Goal: Information Seeking & Learning: Compare options

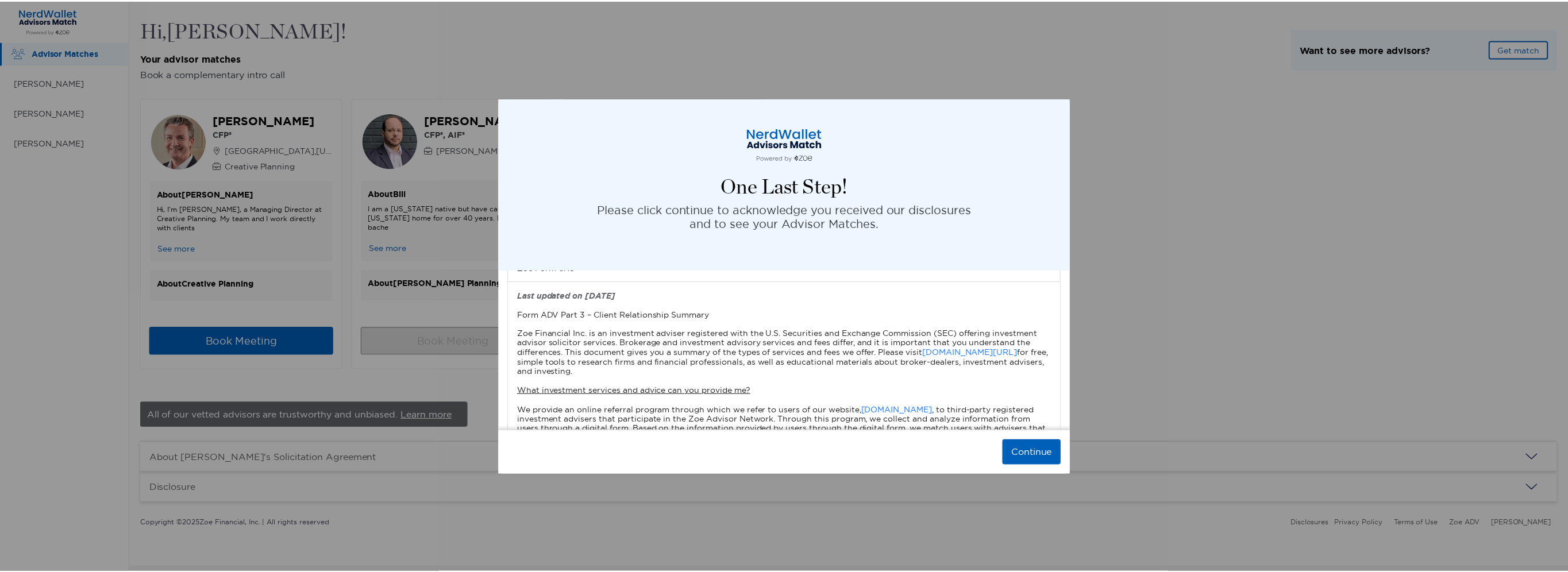
scroll to position [115, 0]
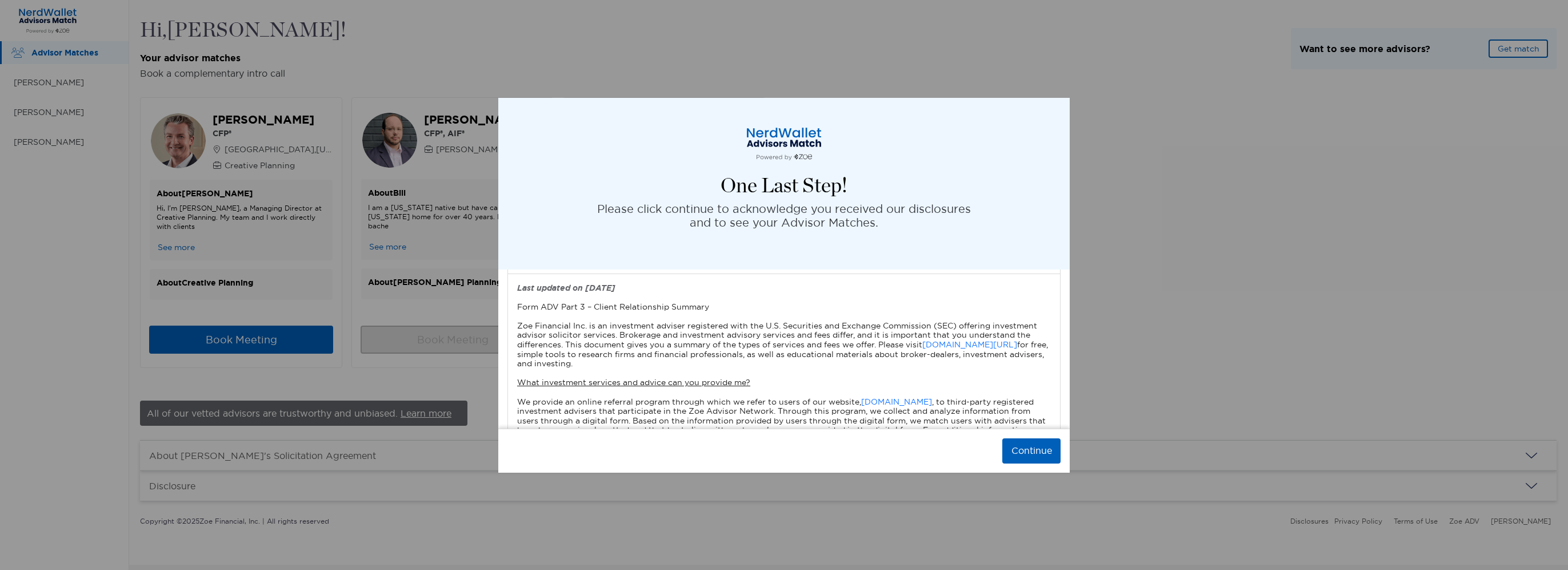
click at [1035, 436] on div "Continue" at bounding box center [784, 449] width 572 height 44
click at [1035, 454] on button "Continue" at bounding box center [1031, 450] width 58 height 25
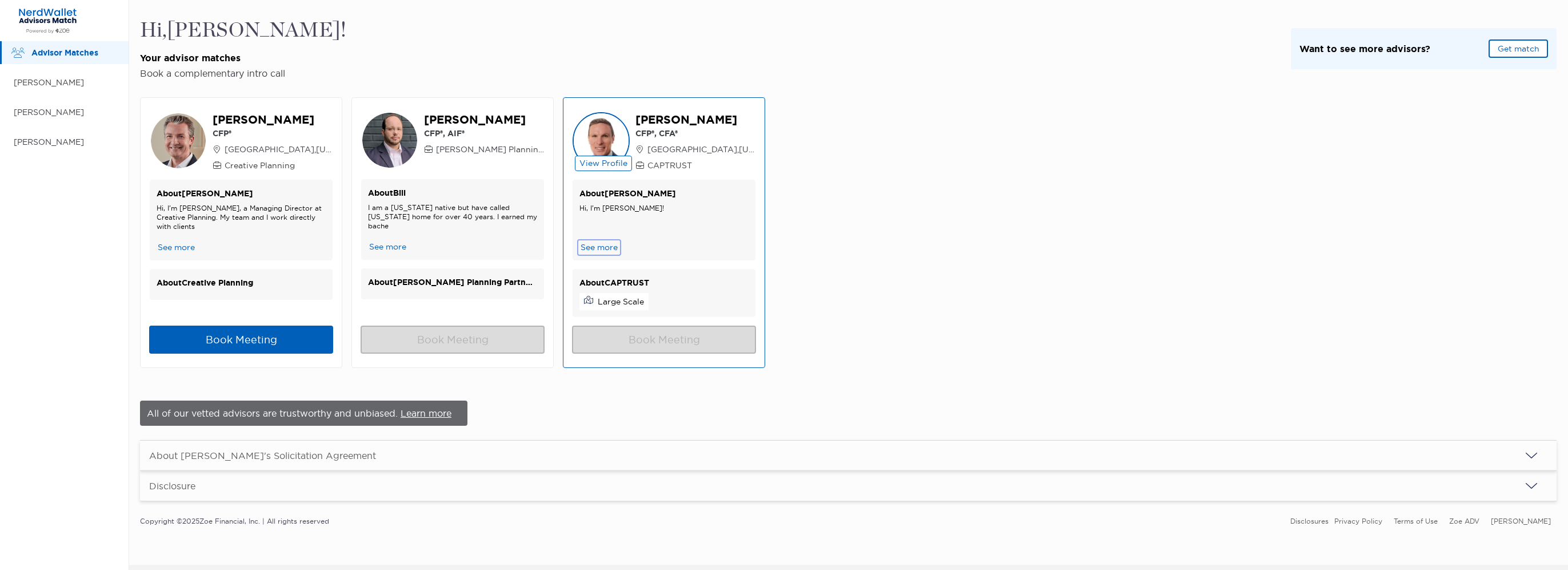
click at [610, 248] on button "See more" at bounding box center [599, 247] width 40 height 12
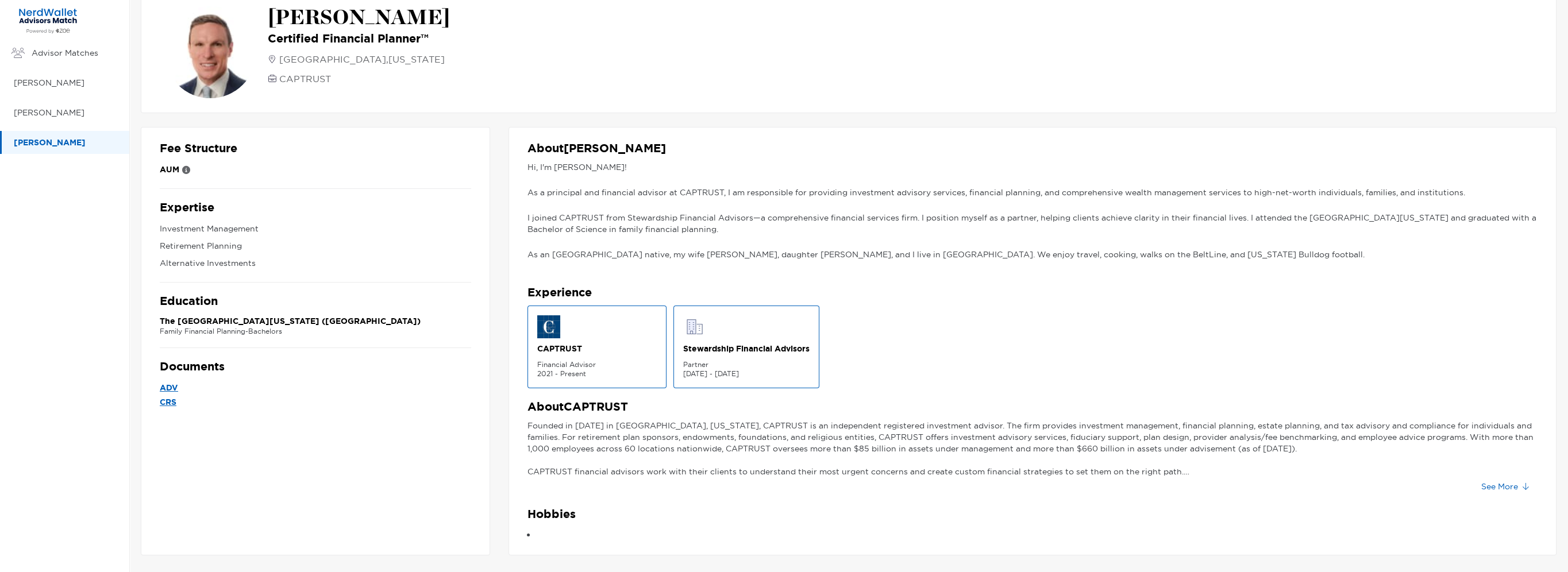
scroll to position [27, 0]
click at [1518, 488] on button "See More" at bounding box center [1504, 485] width 65 height 19
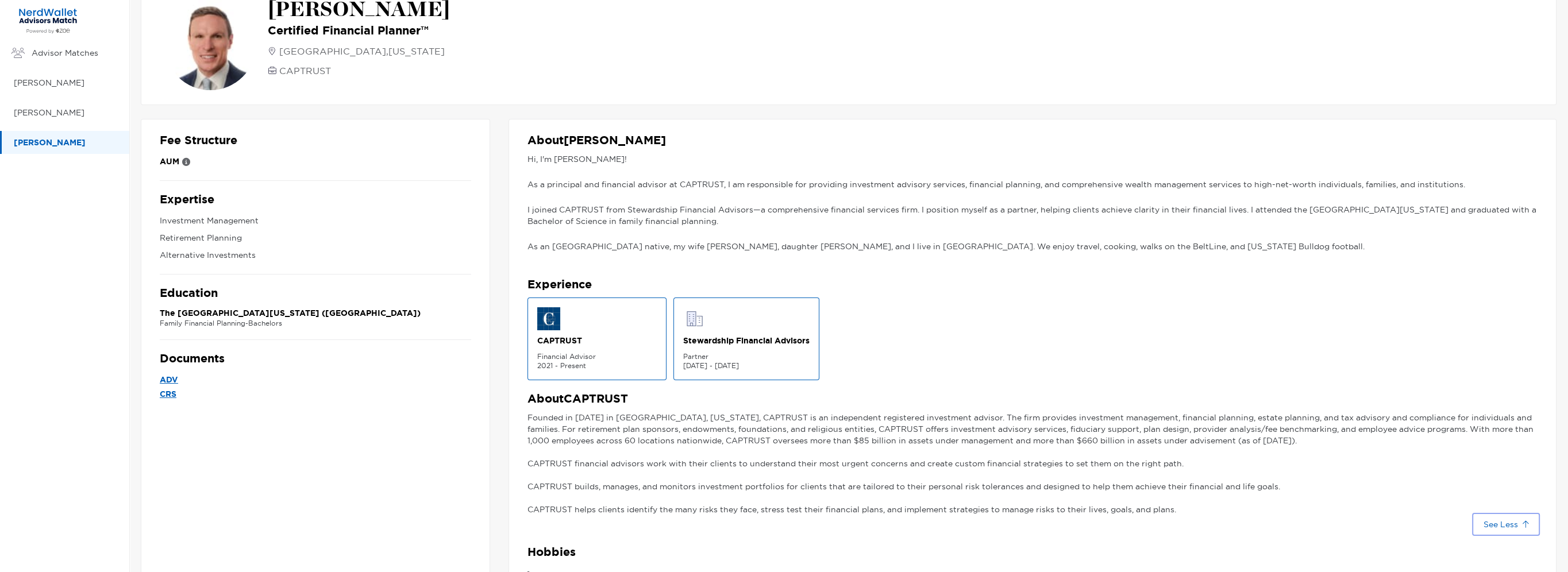
scroll to position [0, 0]
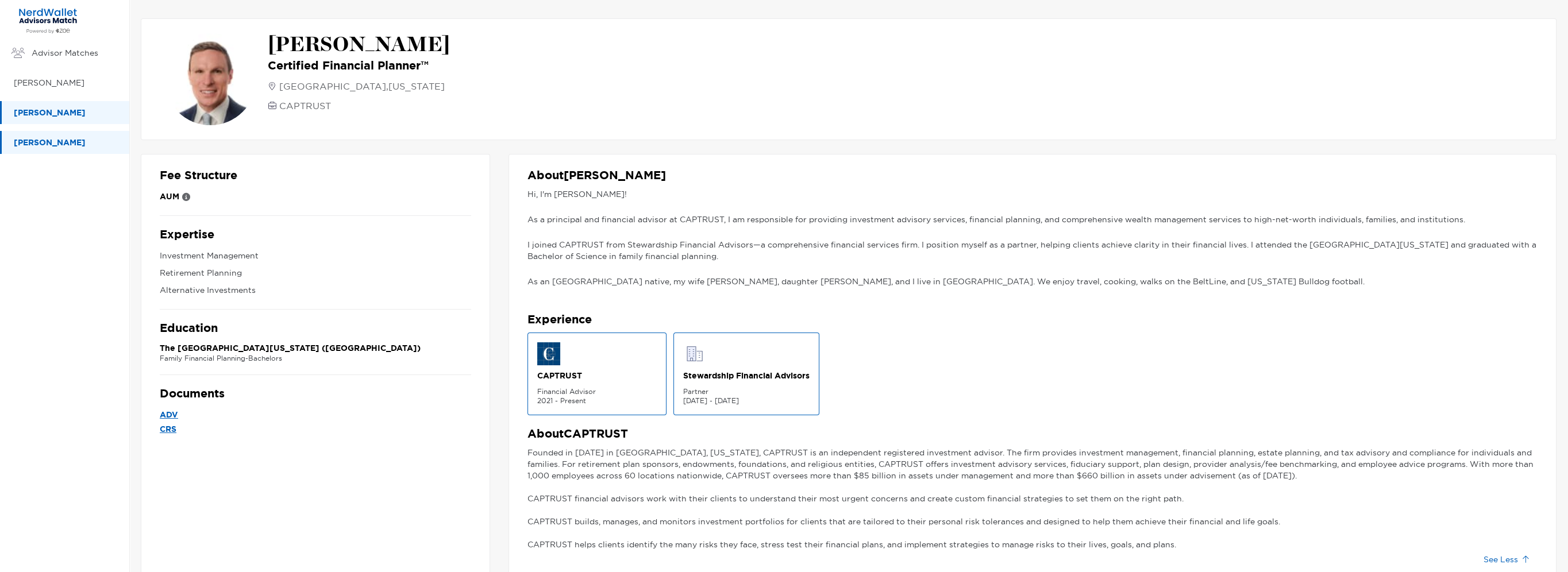
click at [33, 106] on p "[PERSON_NAME]" at bounding box center [65, 112] width 104 height 15
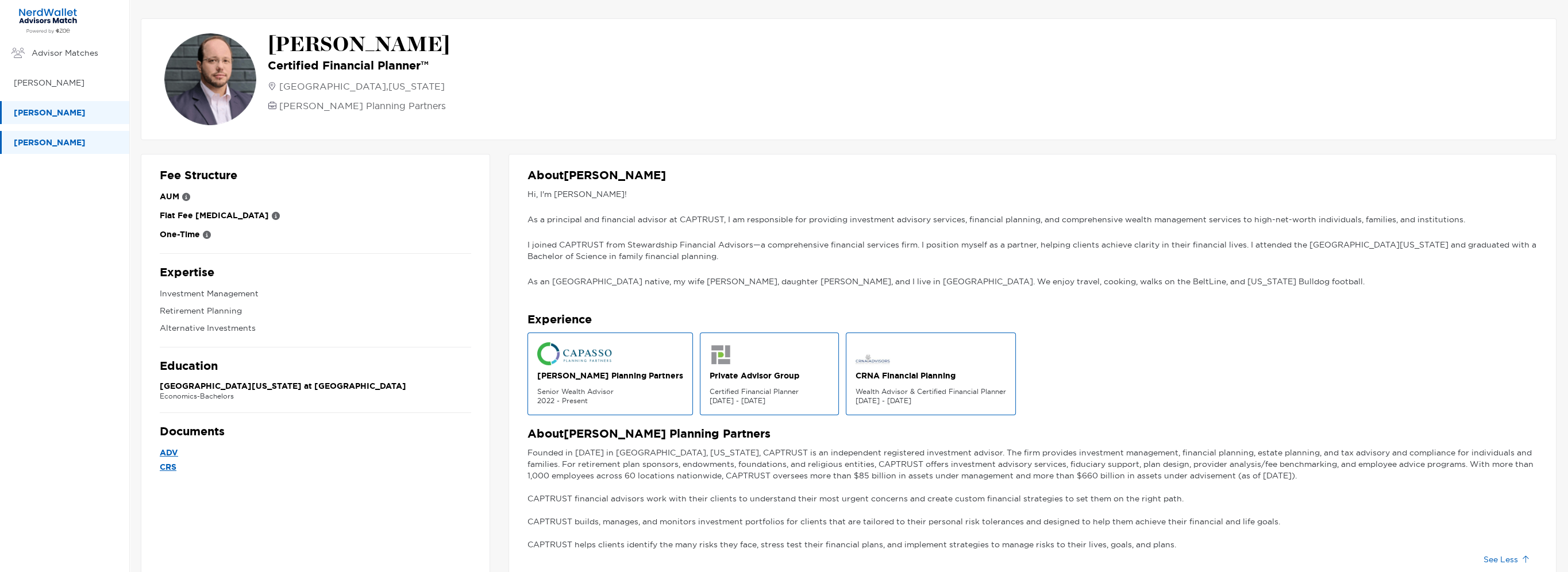
click at [41, 142] on p "[PERSON_NAME]" at bounding box center [65, 143] width 104 height 15
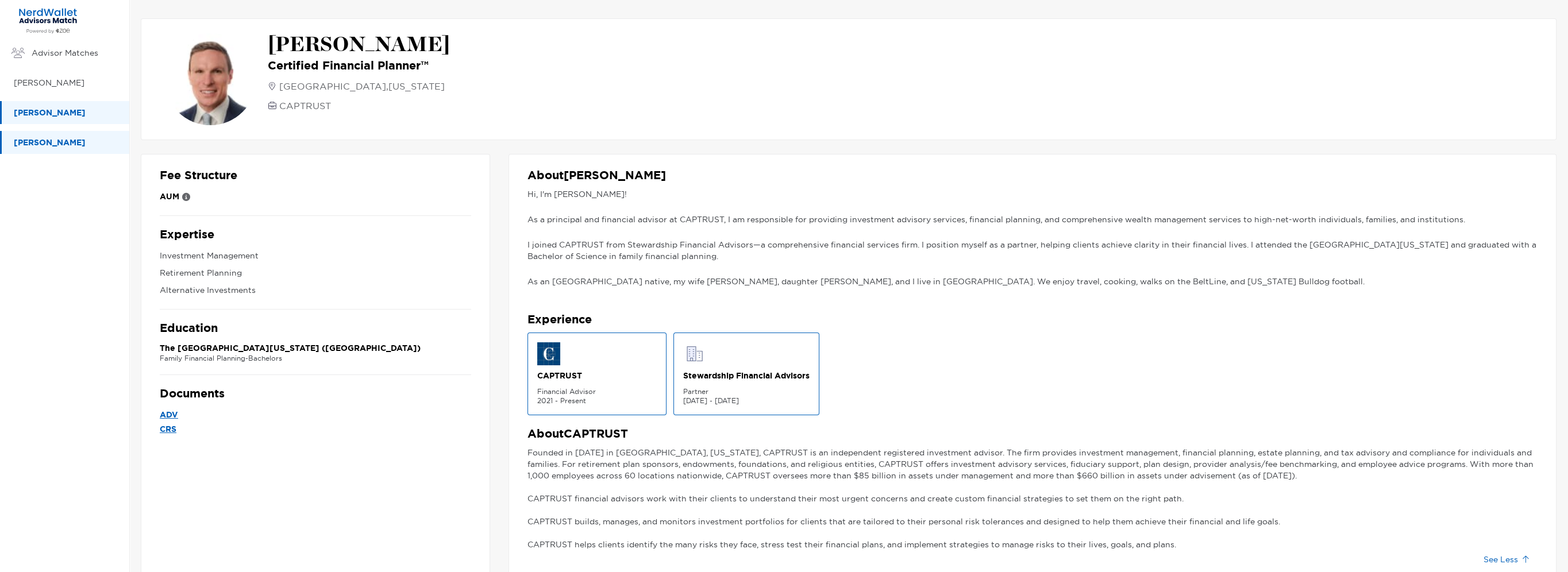
click at [26, 106] on p "[PERSON_NAME]" at bounding box center [65, 112] width 104 height 15
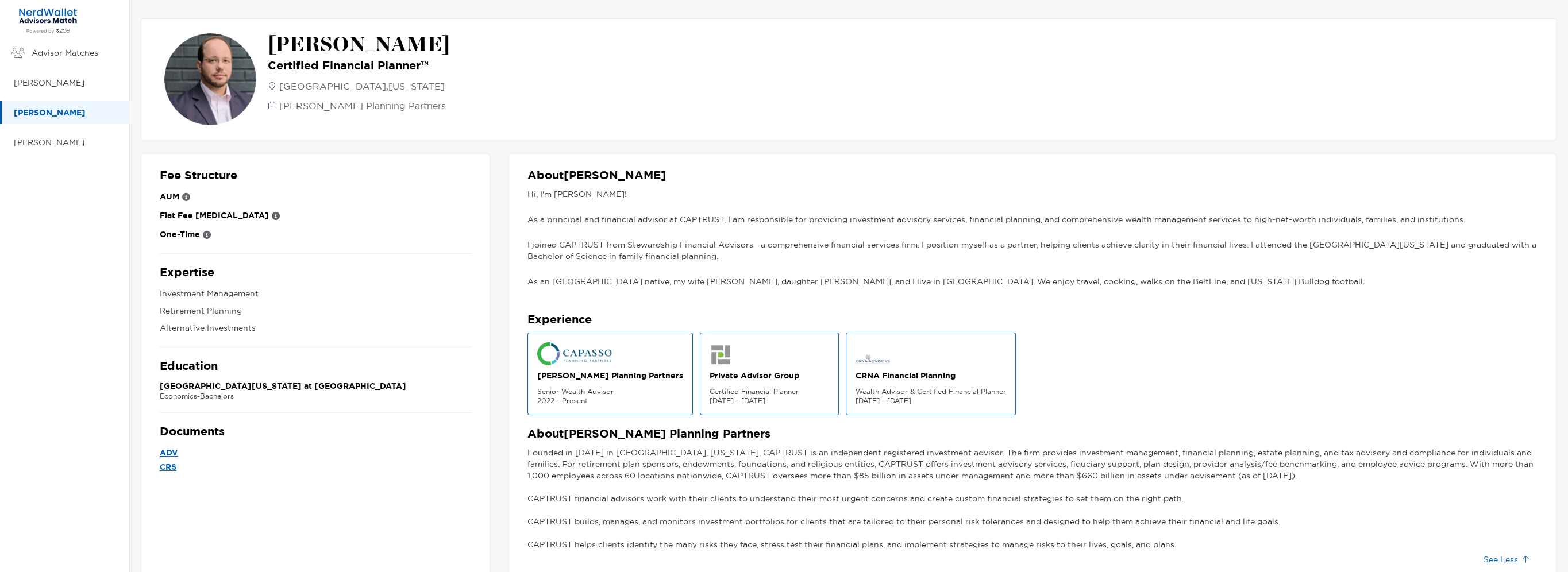
click at [556, 353] on img at bounding box center [575, 353] width 76 height 23
click at [48, 80] on p "[PERSON_NAME]" at bounding box center [65, 83] width 104 height 15
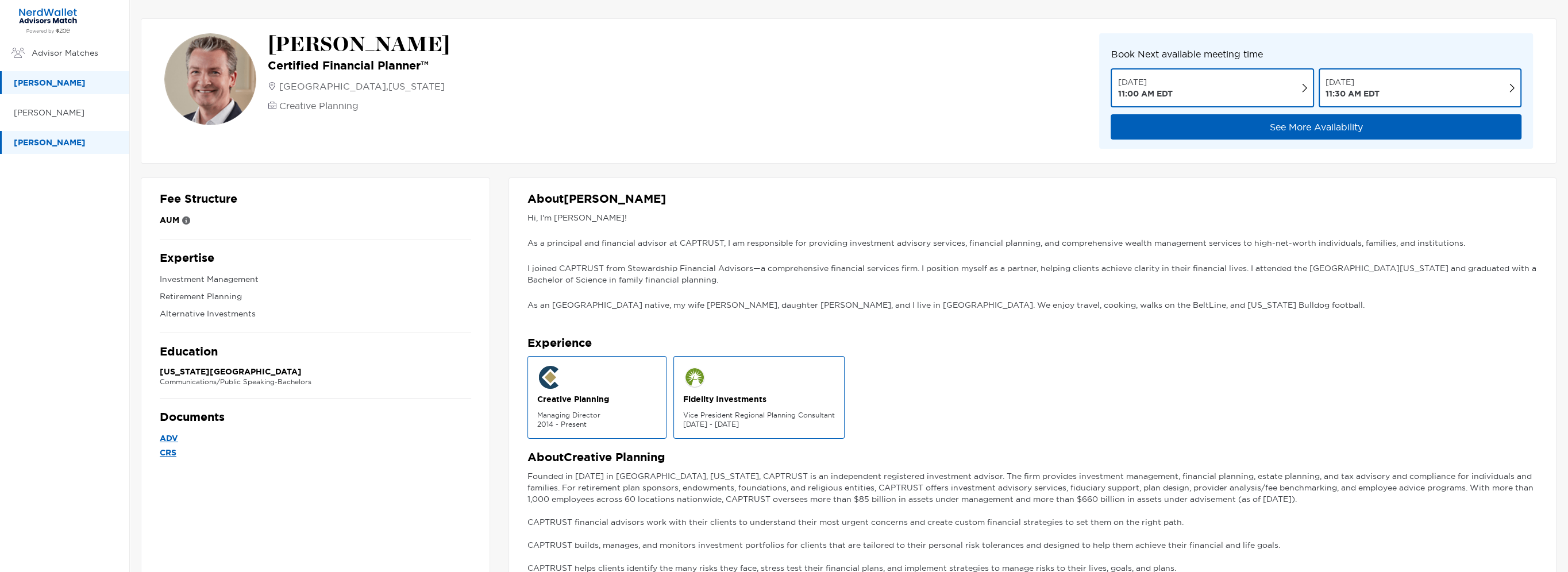
click at [51, 135] on div "[PERSON_NAME]" at bounding box center [64, 143] width 129 height 23
click at [43, 113] on p "[PERSON_NAME]" at bounding box center [65, 112] width 104 height 15
